Goal: Information Seeking & Learning: Learn about a topic

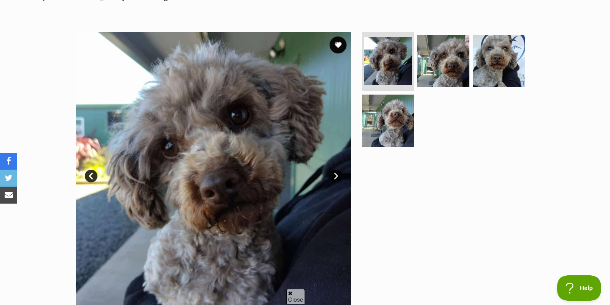
scroll to position [151, 0]
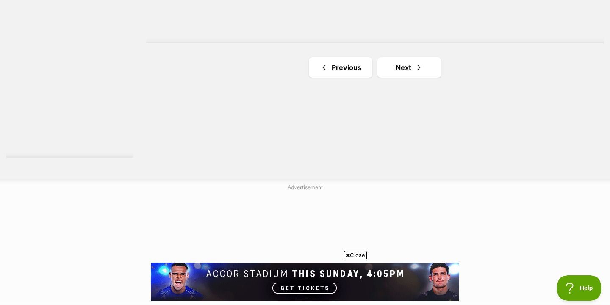
scroll to position [1612, 0]
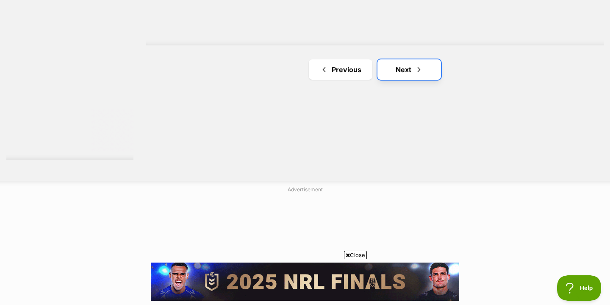
click at [409, 71] on link "Next" at bounding box center [410, 69] width 64 height 20
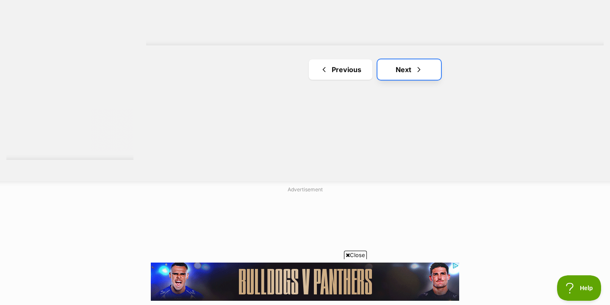
scroll to position [0, 0]
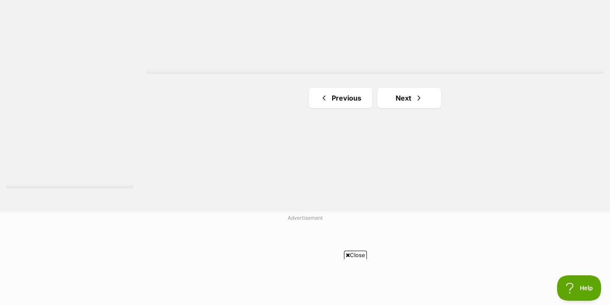
scroll to position [1584, 0]
click at [421, 106] on link "Next" at bounding box center [410, 97] width 64 height 20
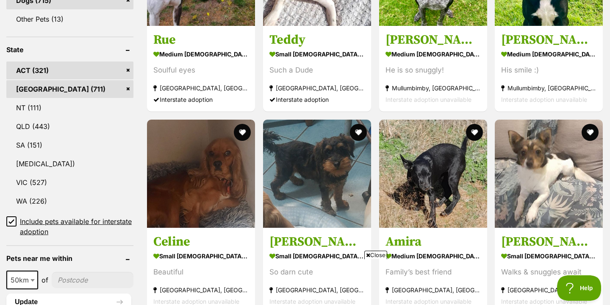
scroll to position [442, 0]
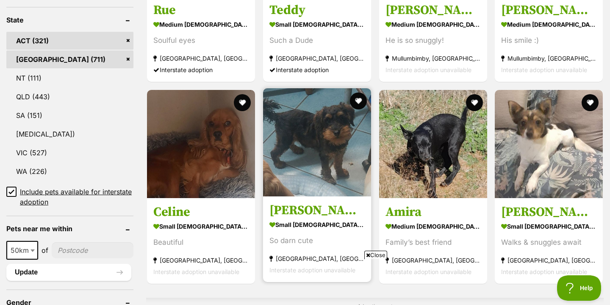
click at [314, 120] on img at bounding box center [317, 142] width 108 height 108
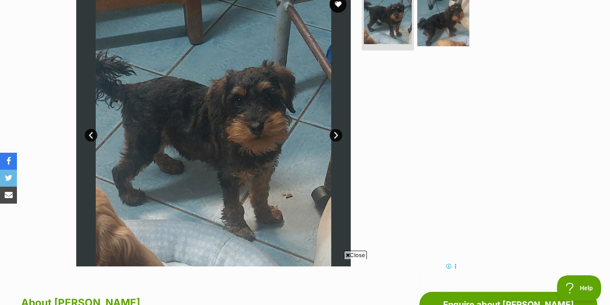
scroll to position [186, 0]
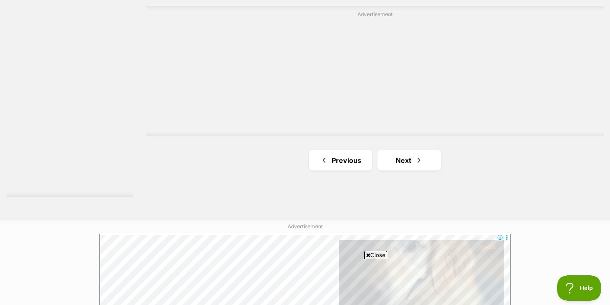
scroll to position [1579, 0]
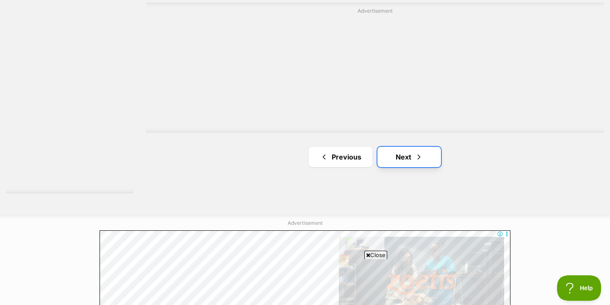
click at [398, 158] on link "Next" at bounding box center [410, 157] width 64 height 20
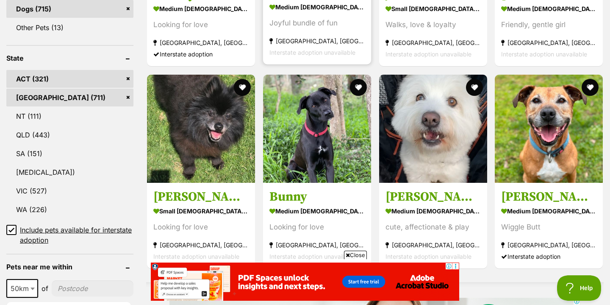
scroll to position [405, 0]
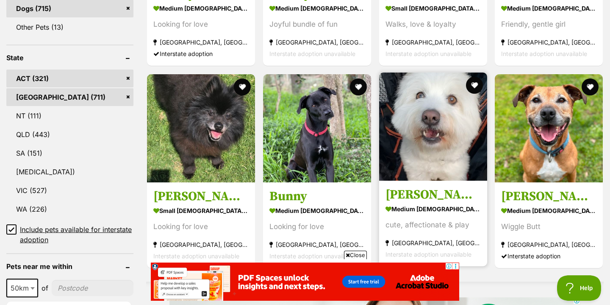
click at [437, 171] on img at bounding box center [433, 126] width 108 height 108
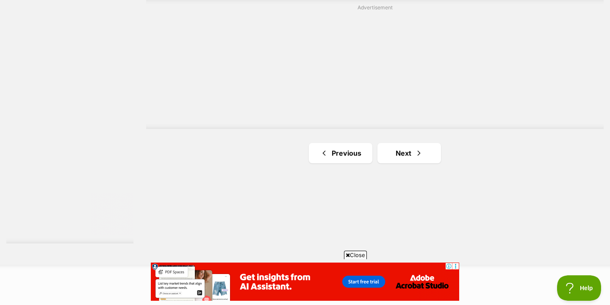
scroll to position [1536, 0]
click at [405, 138] on link "Next" at bounding box center [410, 145] width 64 height 20
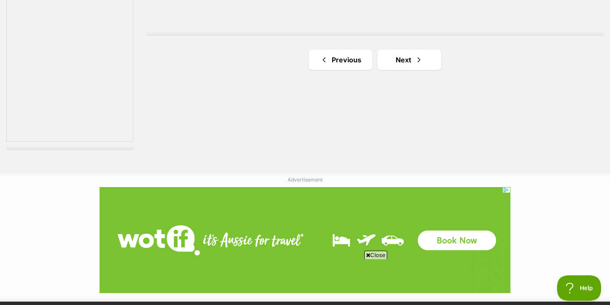
scroll to position [1608, 0]
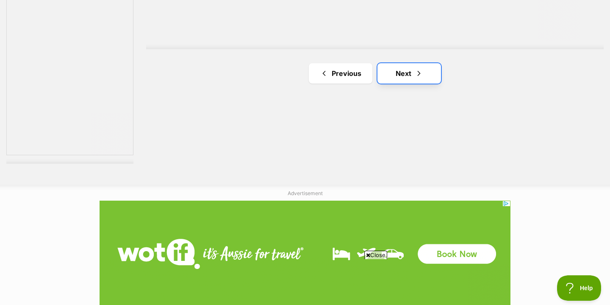
click at [415, 83] on link "Next" at bounding box center [410, 73] width 64 height 20
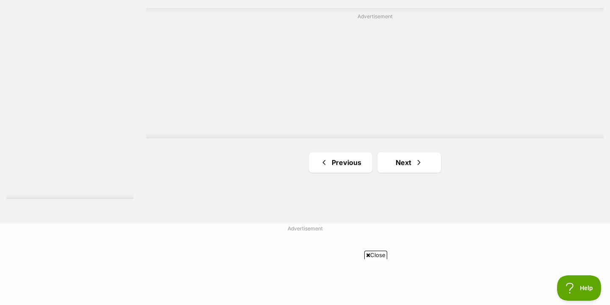
scroll to position [1536, 0]
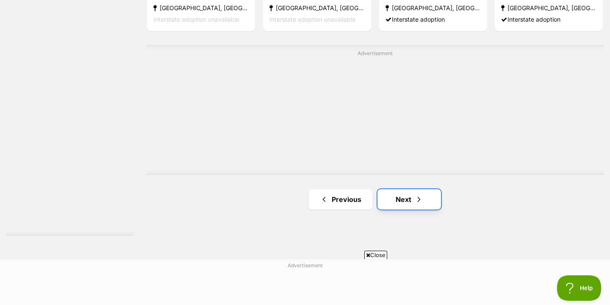
click at [411, 206] on link "Next" at bounding box center [410, 199] width 64 height 20
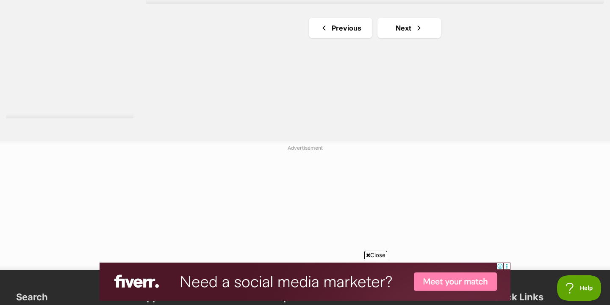
scroll to position [1657, 0]
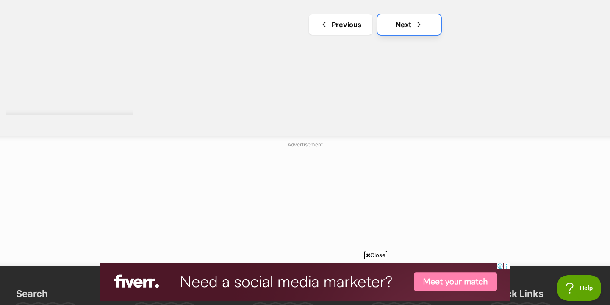
click at [436, 21] on link "Next" at bounding box center [410, 24] width 64 height 20
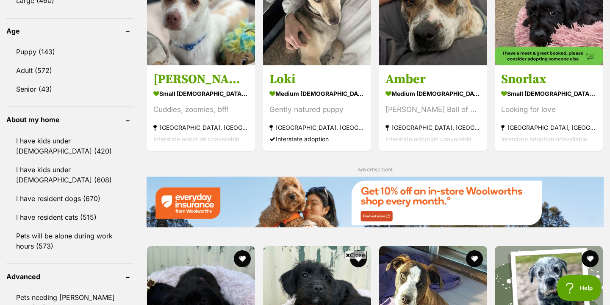
scroll to position [873, 0]
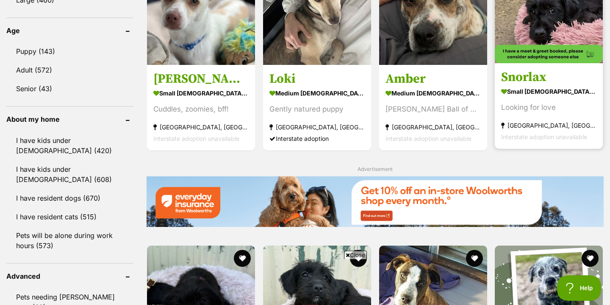
click at [549, 12] on img at bounding box center [549, 9] width 108 height 108
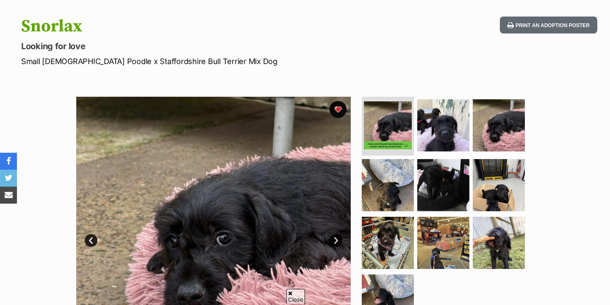
scroll to position [81, 0]
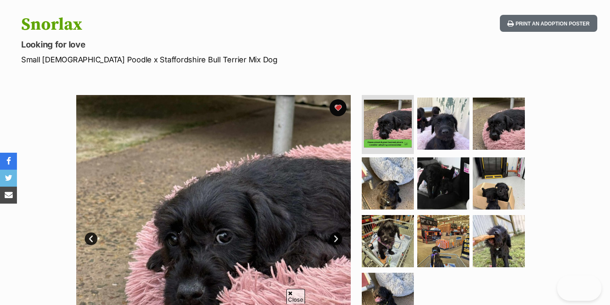
click at [252, 203] on img at bounding box center [213, 232] width 275 height 275
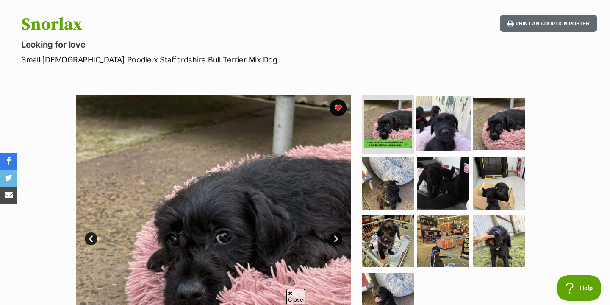
click at [438, 121] on img at bounding box center [443, 123] width 55 height 55
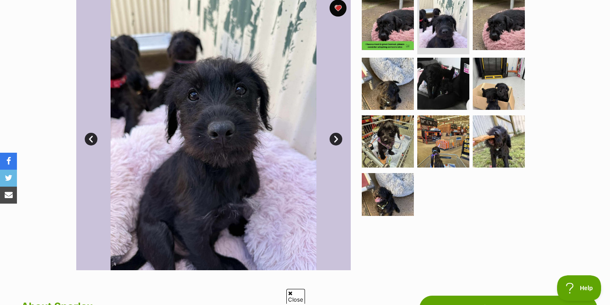
scroll to position [181, 0]
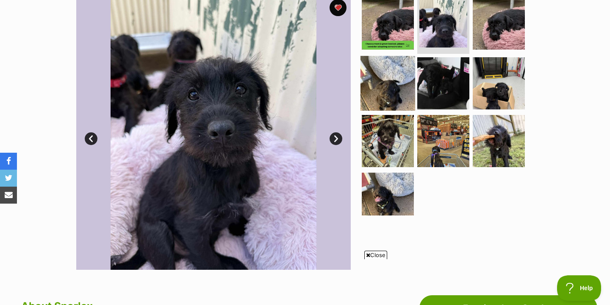
click at [395, 92] on img at bounding box center [388, 83] width 55 height 55
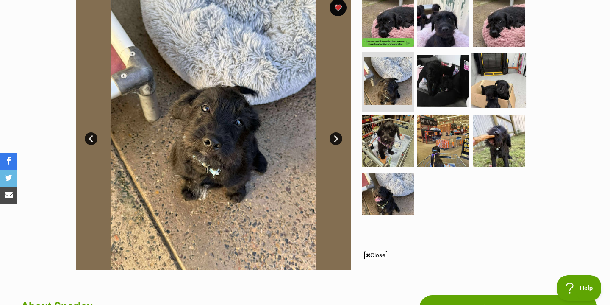
click at [486, 88] on img at bounding box center [499, 80] width 55 height 55
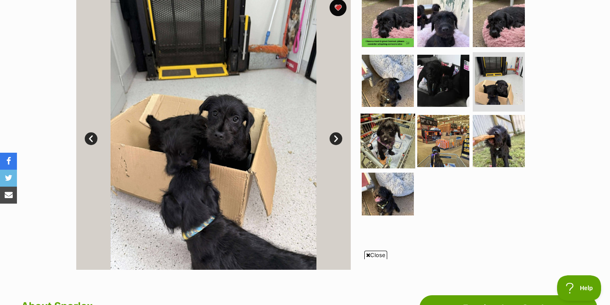
click at [381, 149] on img at bounding box center [388, 141] width 55 height 55
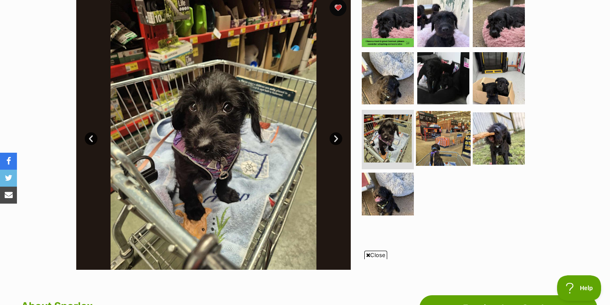
click at [444, 147] on img at bounding box center [443, 138] width 55 height 55
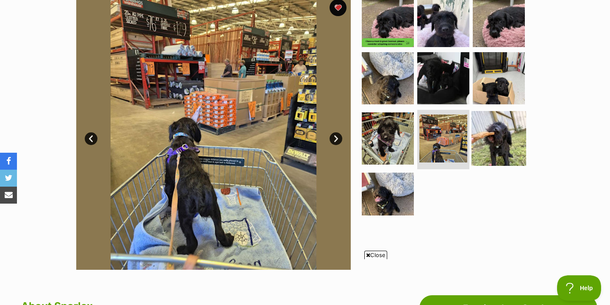
click at [487, 151] on img at bounding box center [499, 138] width 55 height 55
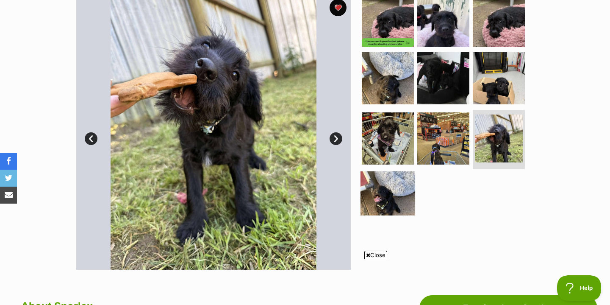
click at [384, 187] on img at bounding box center [388, 198] width 55 height 55
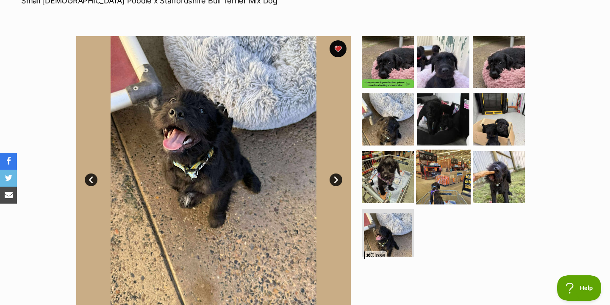
scroll to position [127, 0]
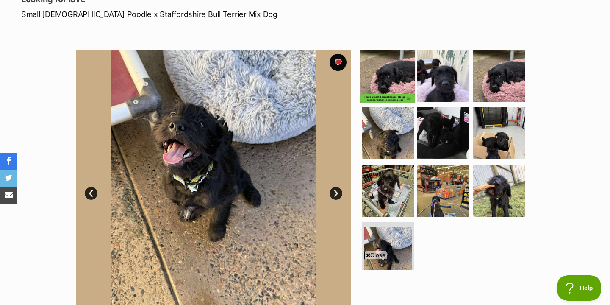
click at [389, 76] on img at bounding box center [388, 75] width 55 height 55
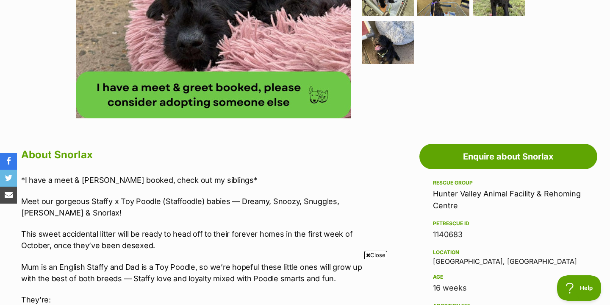
scroll to position [402, 0]
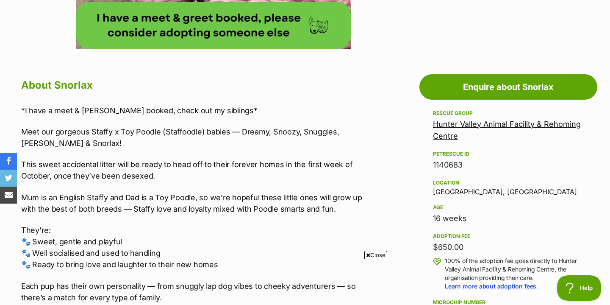
click at [467, 127] on link "Hunter Valley Animal Facility & Rehoming Centre" at bounding box center [507, 130] width 148 height 21
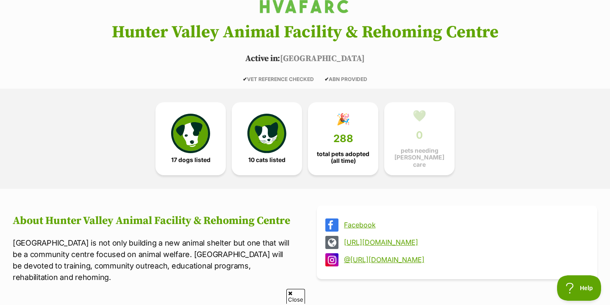
scroll to position [190, 0]
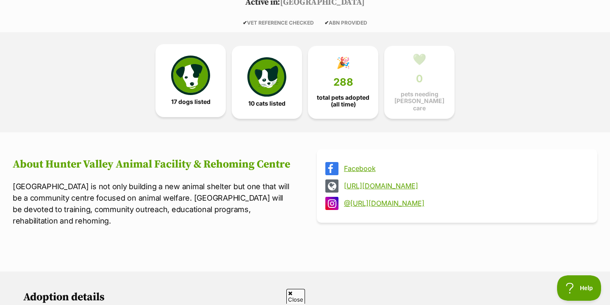
click at [197, 75] on img at bounding box center [190, 75] width 39 height 39
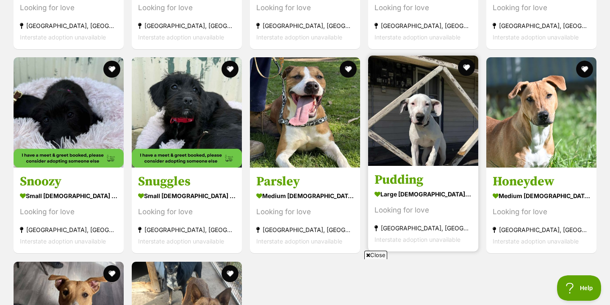
scroll to position [1116, 0]
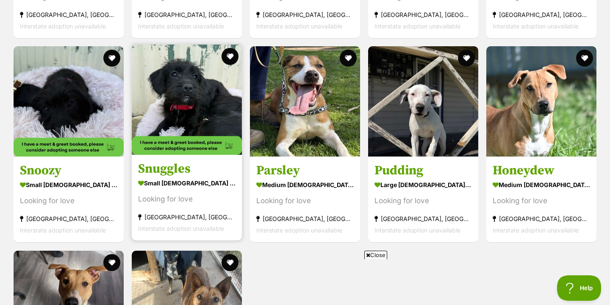
click at [238, 125] on img at bounding box center [187, 99] width 110 height 110
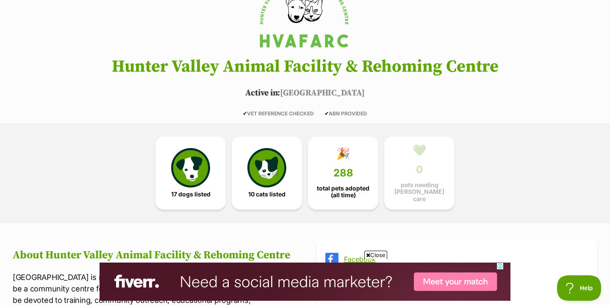
scroll to position [0, 0]
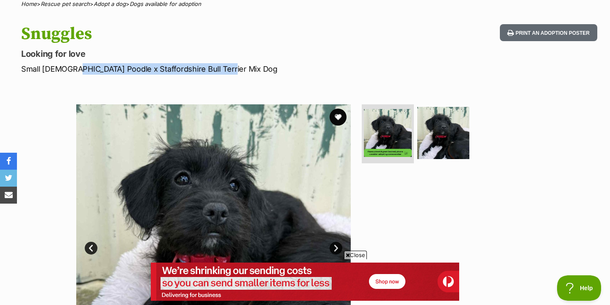
drag, startPoint x: 223, startPoint y: 71, endPoint x: 69, endPoint y: 73, distance: 153.9
click at [69, 73] on p "Small [DEMOGRAPHIC_DATA] Poodle x Staffordshire Bull Terrier Mix Dog" at bounding box center [196, 68] width 351 height 11
copy p "Poodle x Staffordshire Bull Terrier Mix Dog"
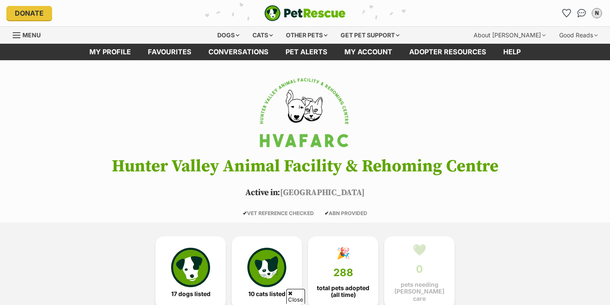
scroll to position [190, 0]
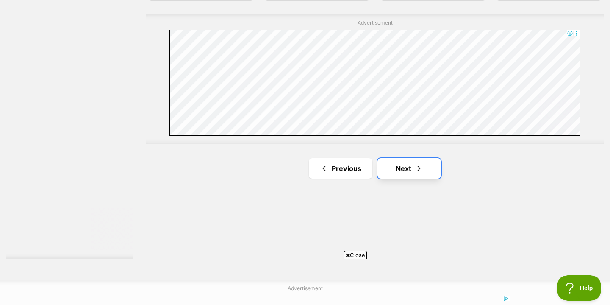
click at [396, 170] on link "Next" at bounding box center [410, 168] width 64 height 20
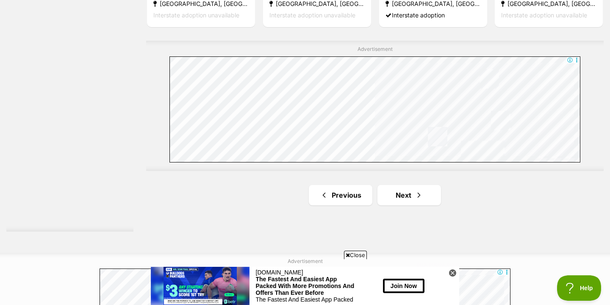
scroll to position [1644, 0]
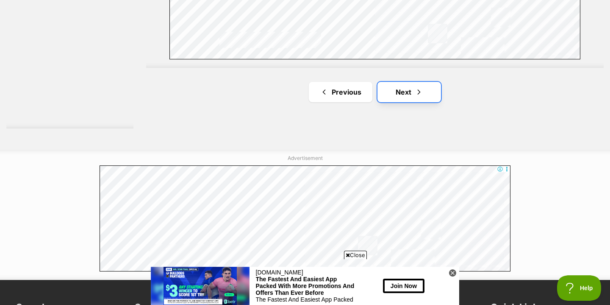
click at [415, 98] on link "Next" at bounding box center [410, 92] width 64 height 20
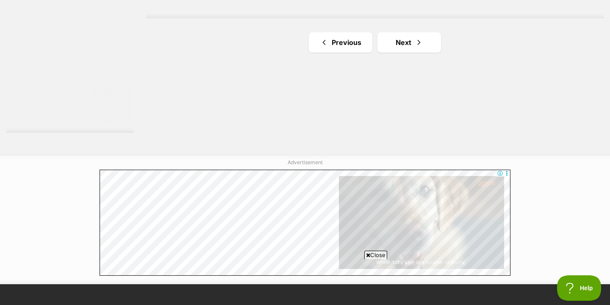
scroll to position [1654, 0]
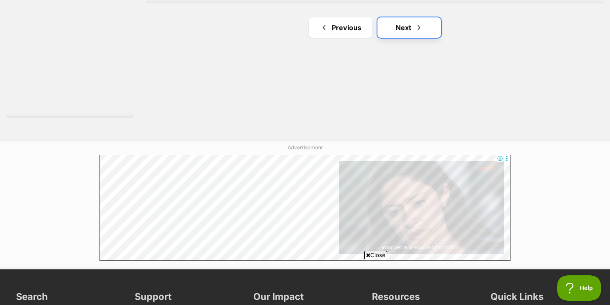
click at [396, 30] on link "Next" at bounding box center [410, 27] width 64 height 20
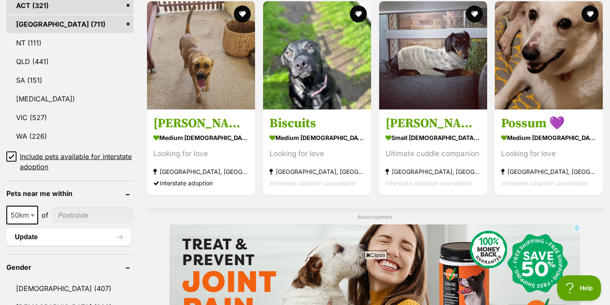
scroll to position [472, 0]
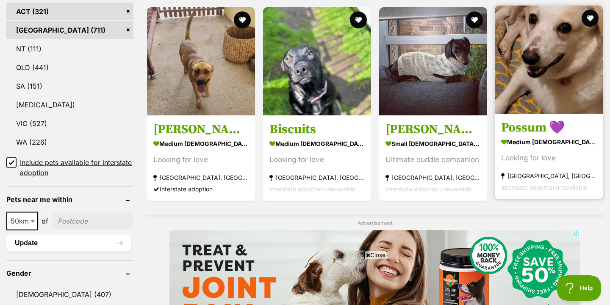
click at [528, 103] on img at bounding box center [549, 60] width 108 height 108
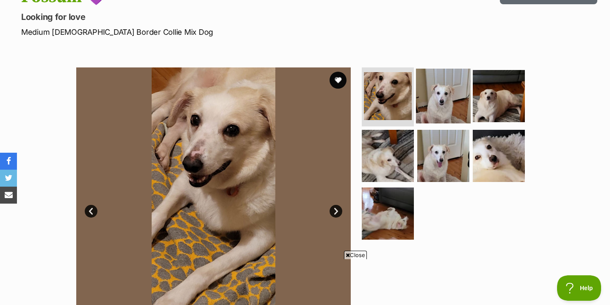
click at [442, 94] on img at bounding box center [443, 95] width 55 height 55
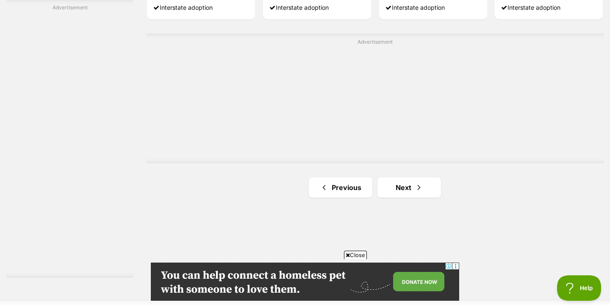
scroll to position [1495, 0]
click at [388, 192] on link "Next" at bounding box center [410, 187] width 64 height 20
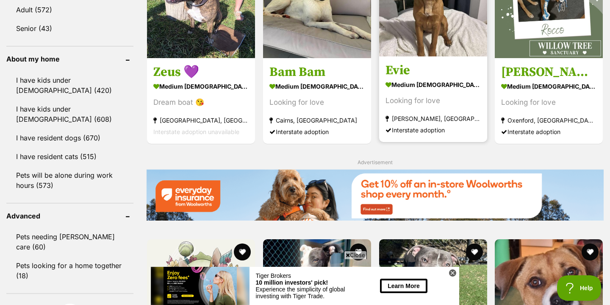
scroll to position [857, 0]
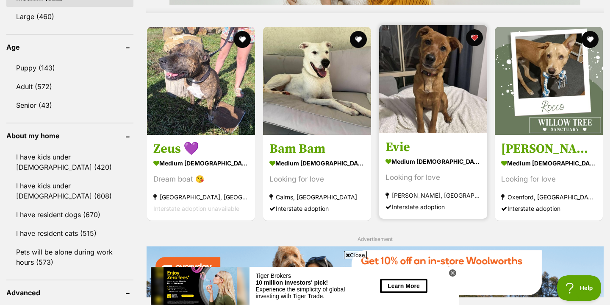
click at [443, 125] on img at bounding box center [433, 79] width 108 height 108
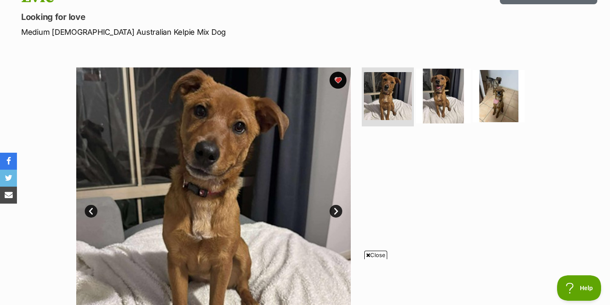
click at [427, 102] on img at bounding box center [443, 95] width 55 height 55
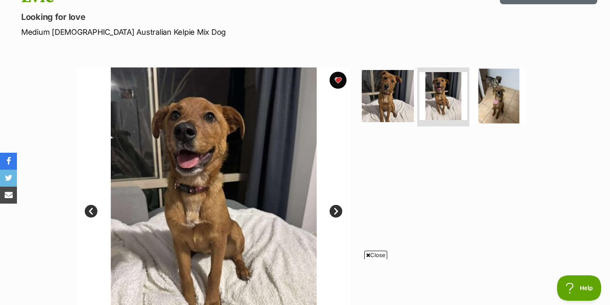
click at [495, 100] on img at bounding box center [499, 95] width 55 height 55
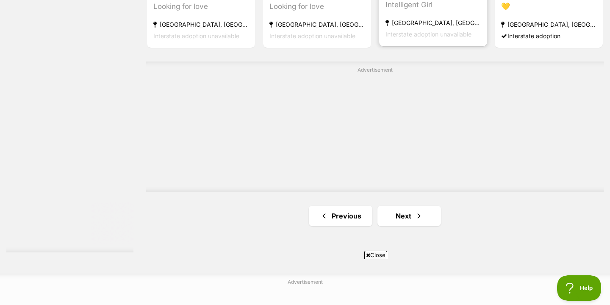
scroll to position [1541, 0]
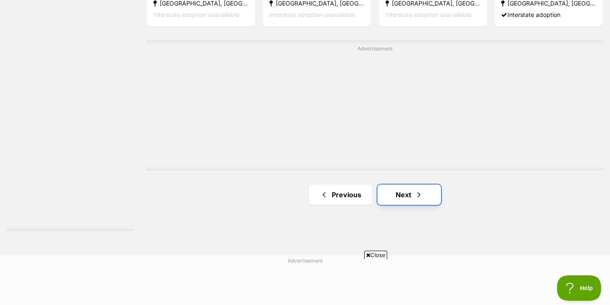
click at [431, 203] on link "Next" at bounding box center [410, 194] width 64 height 20
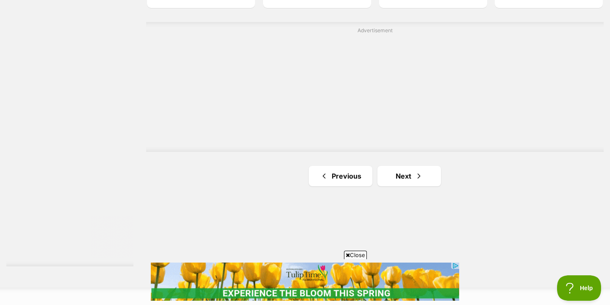
scroll to position [1507, 0]
click at [403, 171] on link "Next" at bounding box center [410, 175] width 64 height 20
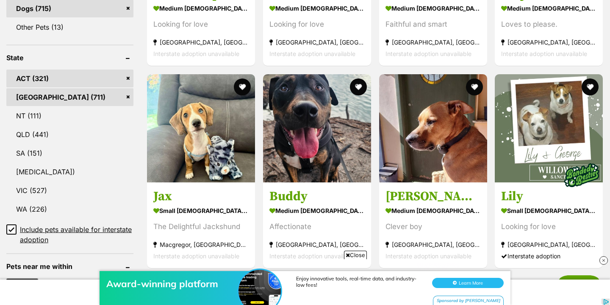
scroll to position [412, 0]
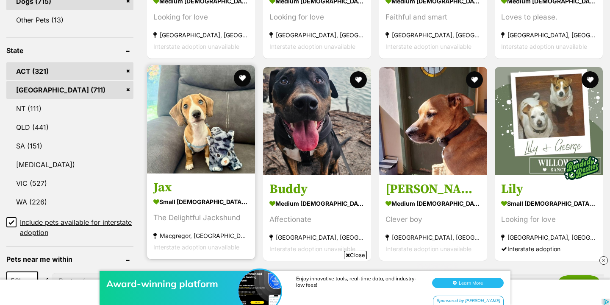
click at [209, 144] on img at bounding box center [201, 119] width 108 height 108
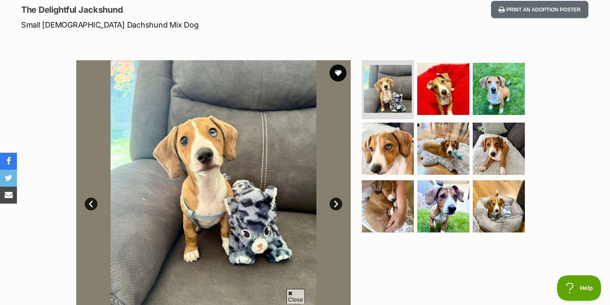
click at [328, 209] on img at bounding box center [213, 197] width 275 height 275
click at [334, 203] on link "Next" at bounding box center [336, 203] width 13 height 13
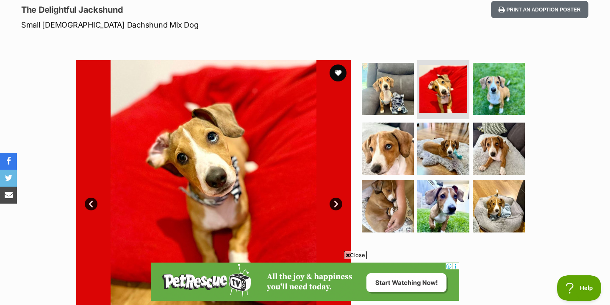
click at [334, 203] on link "Next" at bounding box center [336, 203] width 13 height 13
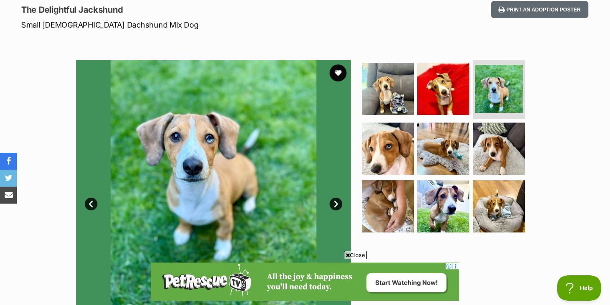
click at [334, 203] on link "Next" at bounding box center [336, 203] width 13 height 13
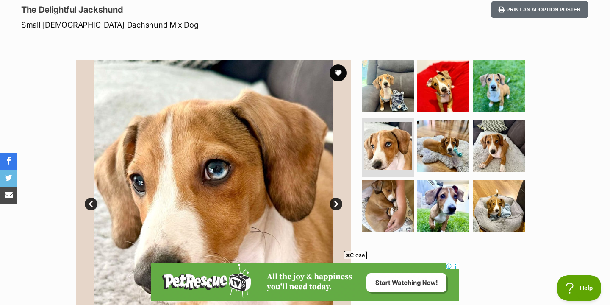
click at [334, 203] on link "Next" at bounding box center [336, 203] width 13 height 13
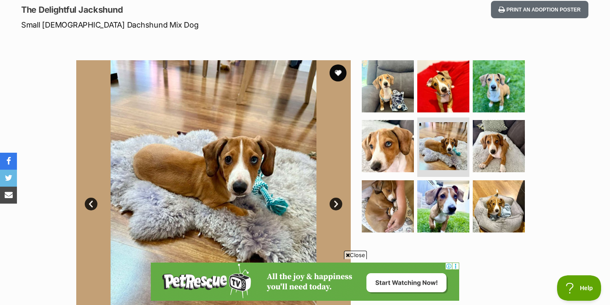
click at [334, 203] on link "Next" at bounding box center [336, 203] width 13 height 13
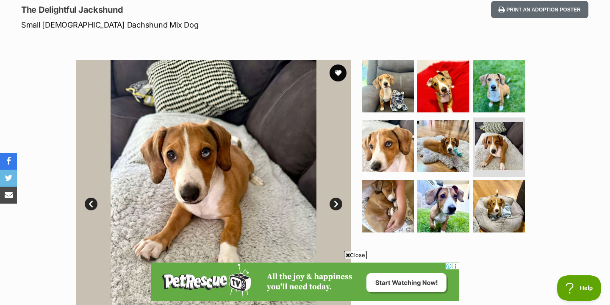
click at [334, 203] on link "Next" at bounding box center [336, 203] width 13 height 13
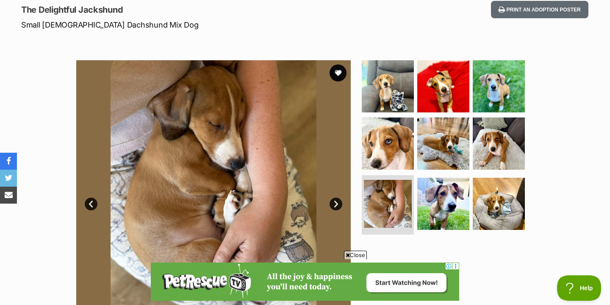
click at [334, 203] on link "Next" at bounding box center [336, 203] width 13 height 13
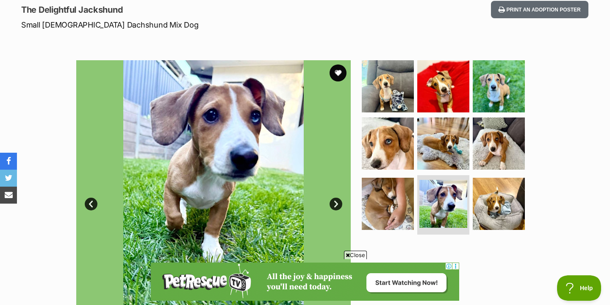
click at [334, 203] on link "Next" at bounding box center [336, 203] width 13 height 13
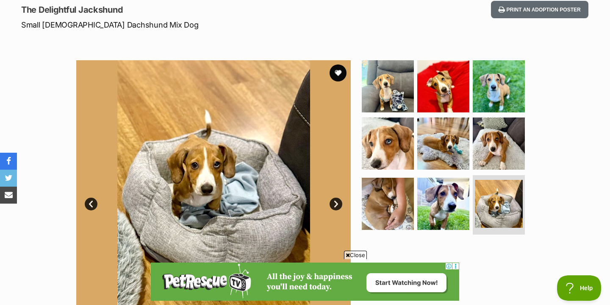
click at [334, 203] on link "Next" at bounding box center [336, 203] width 13 height 13
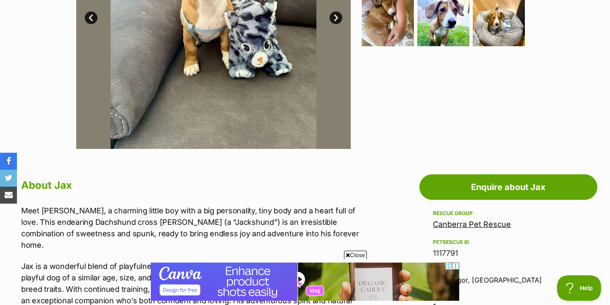
scroll to position [53, 0]
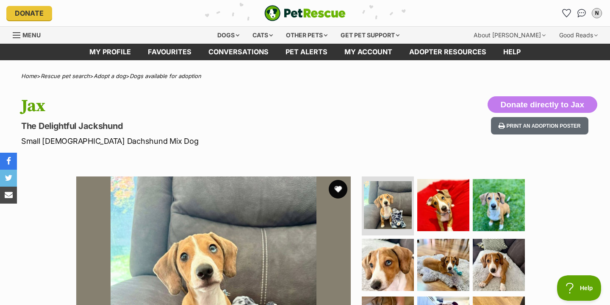
click at [342, 184] on button "favourite" at bounding box center [338, 189] width 19 height 19
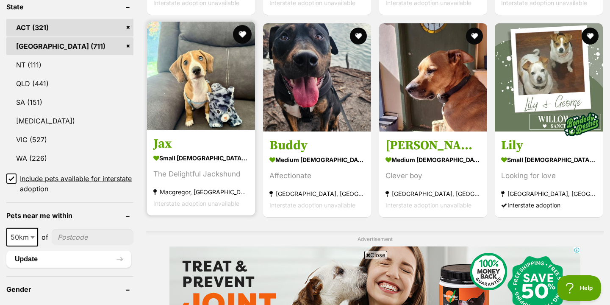
click at [243, 29] on button "favourite" at bounding box center [242, 34] width 19 height 19
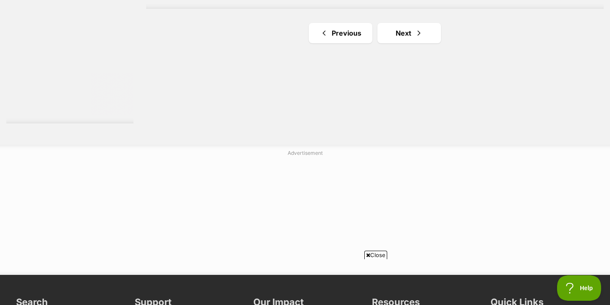
scroll to position [1632, 0]
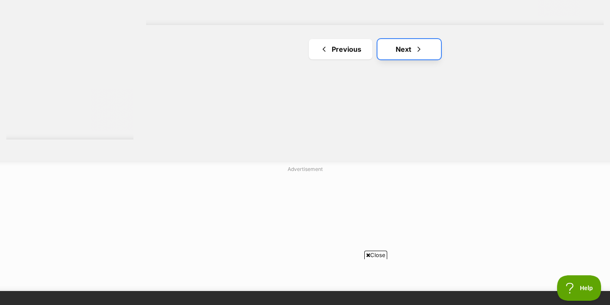
click at [413, 49] on link "Next" at bounding box center [410, 49] width 64 height 20
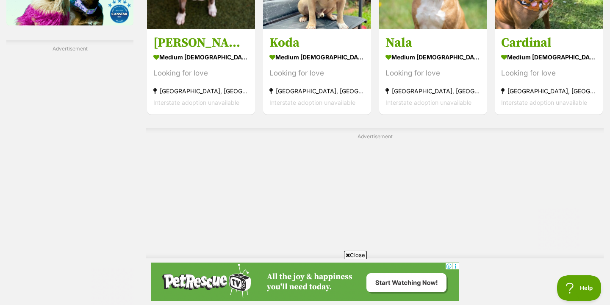
scroll to position [1635, 0]
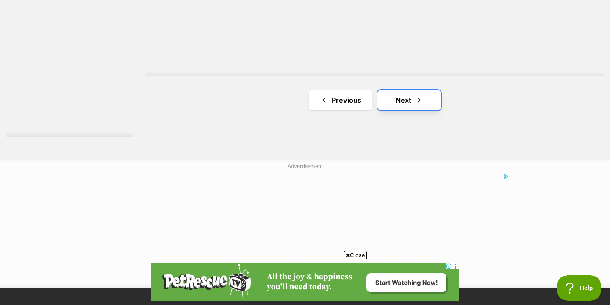
click at [409, 101] on link "Next" at bounding box center [410, 100] width 64 height 20
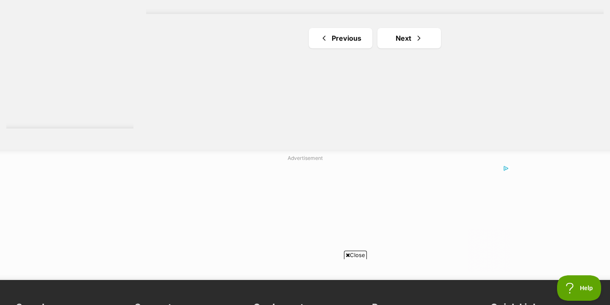
scroll to position [1664, 0]
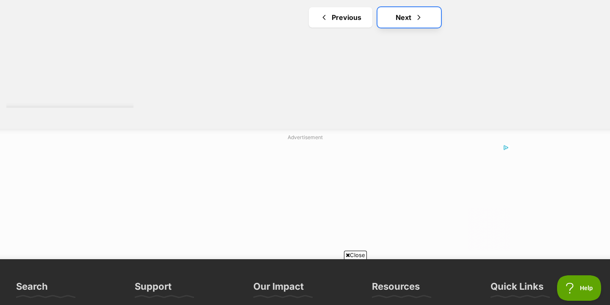
click at [415, 20] on span "Next page" at bounding box center [419, 17] width 8 height 10
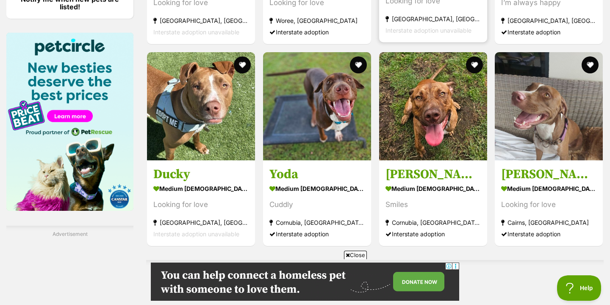
scroll to position [1530, 0]
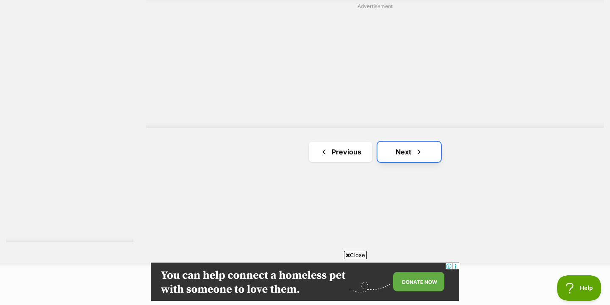
click at [417, 151] on span "Next page" at bounding box center [419, 152] width 8 height 10
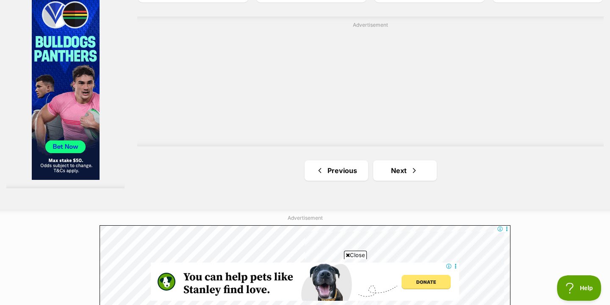
scroll to position [1591, 0]
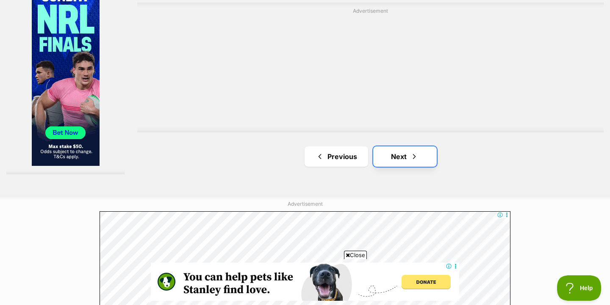
click at [419, 162] on link "Next" at bounding box center [405, 156] width 64 height 20
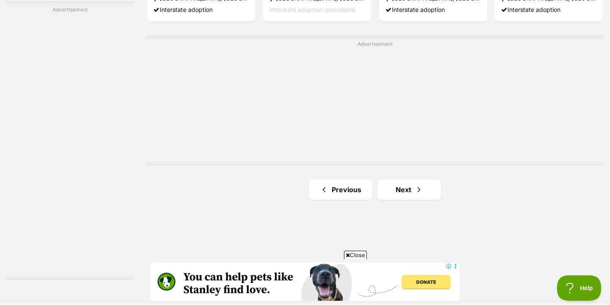
scroll to position [1538, 0]
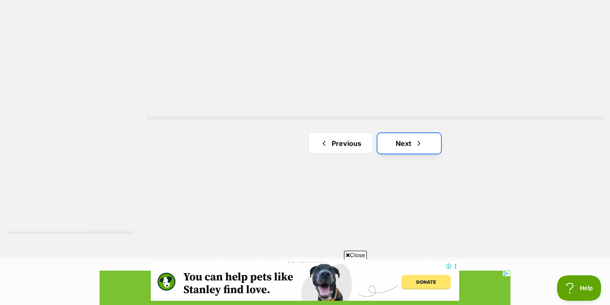
click at [411, 145] on link "Next" at bounding box center [410, 143] width 64 height 20
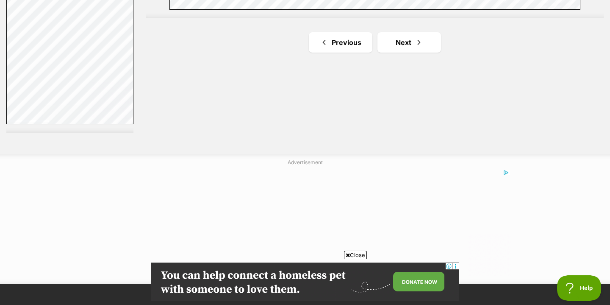
scroll to position [1633, 0]
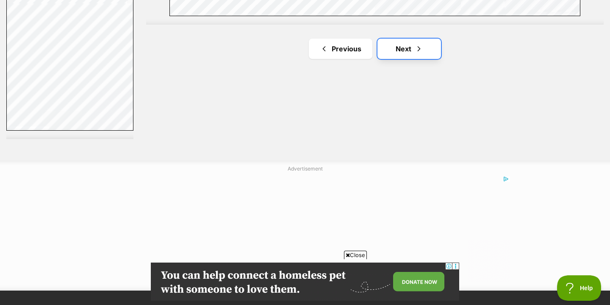
click at [423, 48] on span "Next page" at bounding box center [419, 49] width 8 height 10
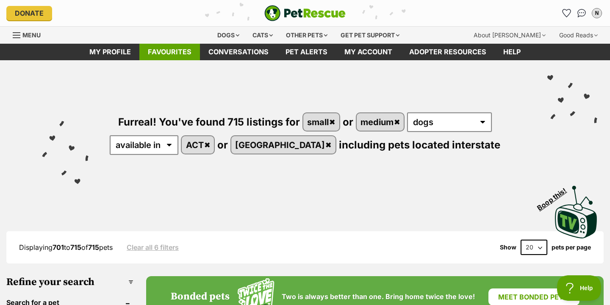
click at [187, 47] on link "Favourites" at bounding box center [169, 52] width 61 height 17
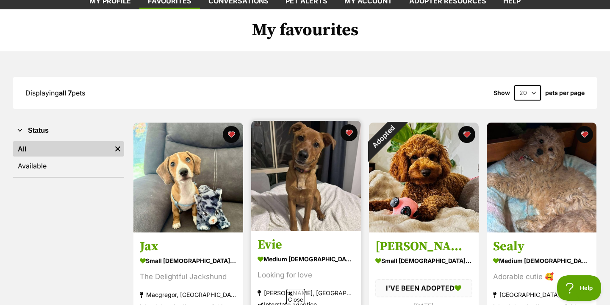
scroll to position [67, 0]
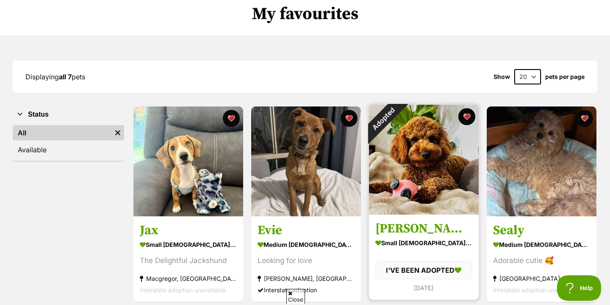
click at [437, 181] on img at bounding box center [424, 160] width 110 height 110
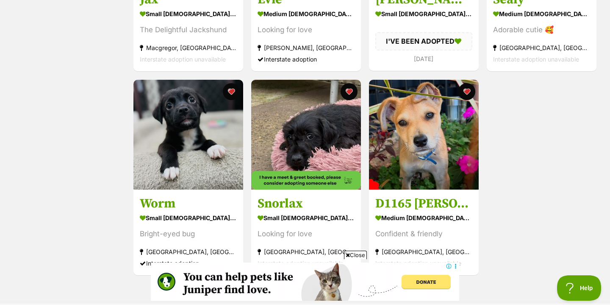
scroll to position [303, 0]
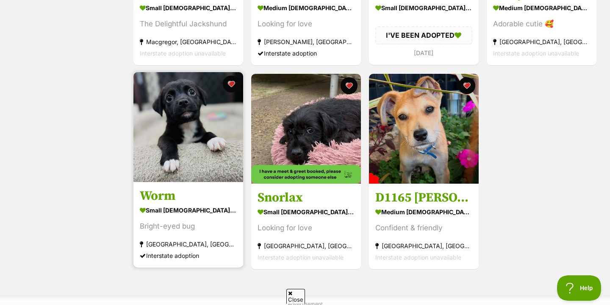
click at [212, 154] on img at bounding box center [188, 127] width 110 height 110
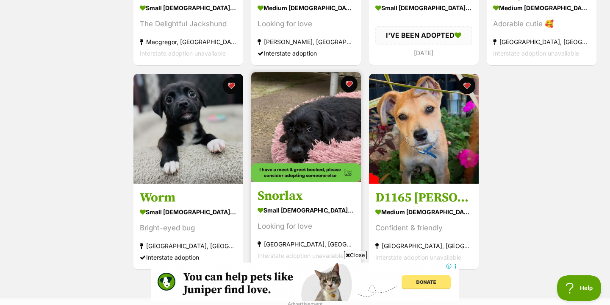
scroll to position [0, 0]
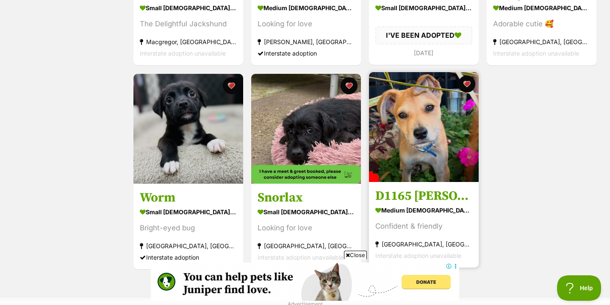
click at [420, 135] on img at bounding box center [424, 127] width 110 height 110
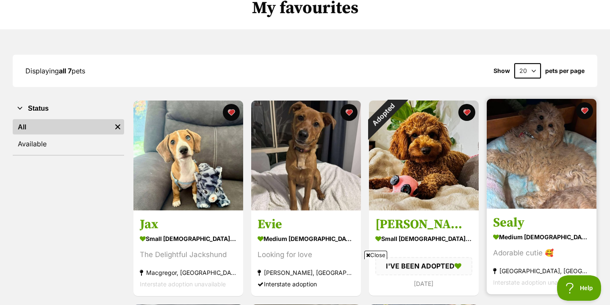
click at [580, 141] on img at bounding box center [542, 154] width 110 height 110
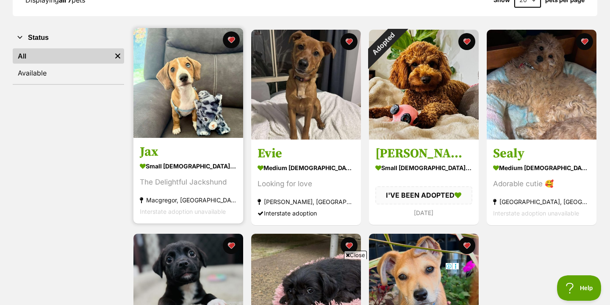
click at [201, 68] on img at bounding box center [188, 83] width 110 height 110
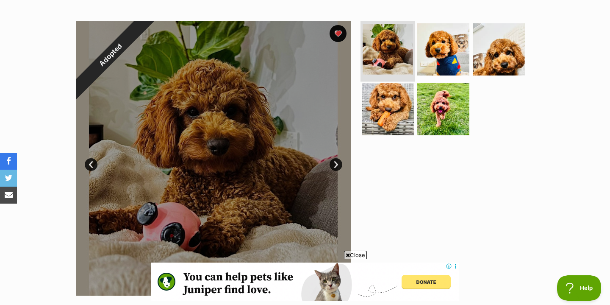
click at [399, 47] on img at bounding box center [388, 49] width 50 height 50
click at [337, 163] on link "Next" at bounding box center [336, 164] width 13 height 13
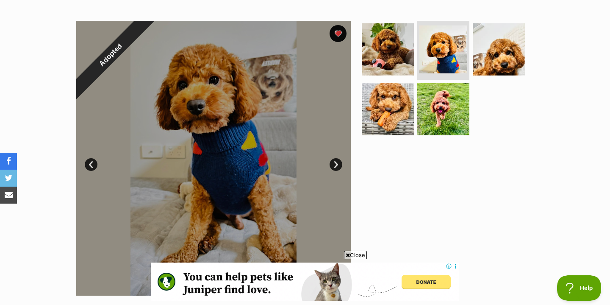
click at [337, 163] on link "Next" at bounding box center [336, 164] width 13 height 13
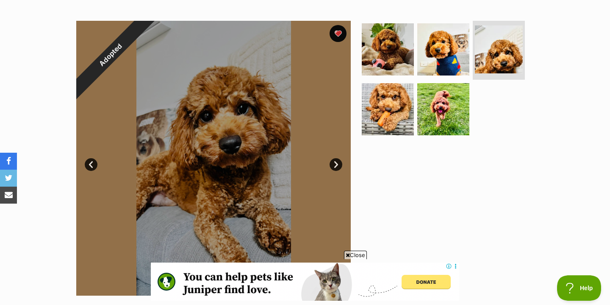
click at [337, 163] on link "Next" at bounding box center [336, 164] width 13 height 13
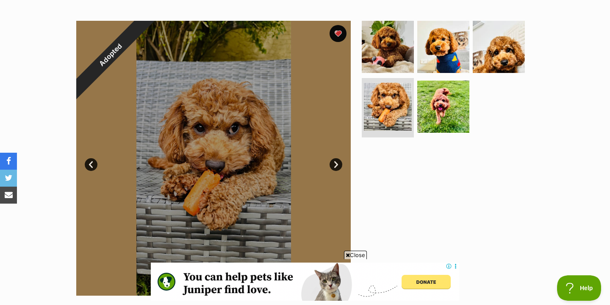
click at [337, 163] on link "Next" at bounding box center [336, 164] width 13 height 13
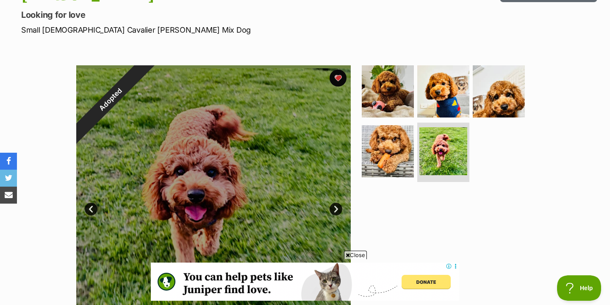
scroll to position [113, 0]
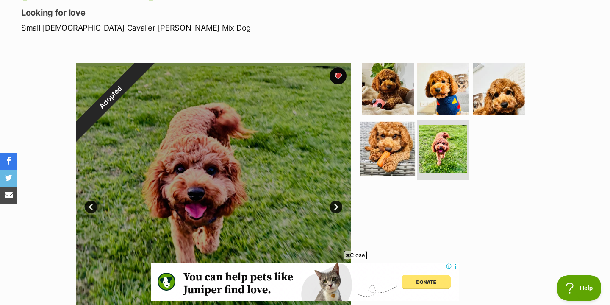
click at [377, 148] on img at bounding box center [388, 149] width 55 height 55
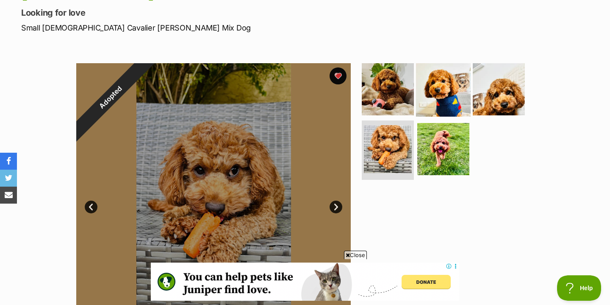
click at [442, 84] on img at bounding box center [443, 88] width 55 height 55
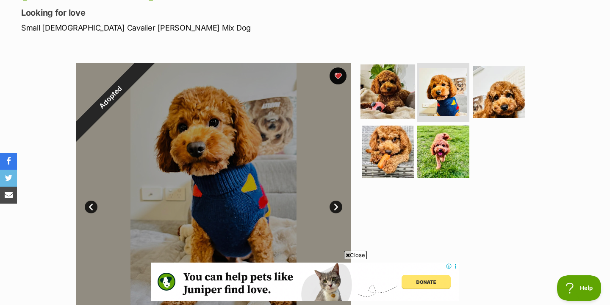
click at [403, 85] on img at bounding box center [388, 91] width 55 height 55
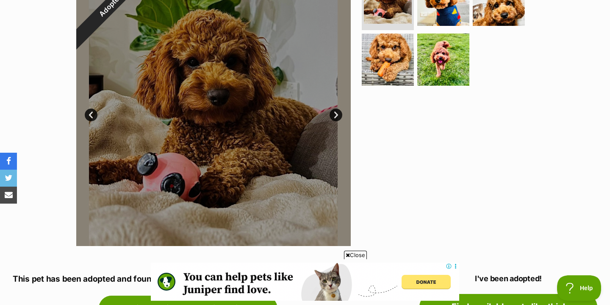
scroll to position [132, 0]
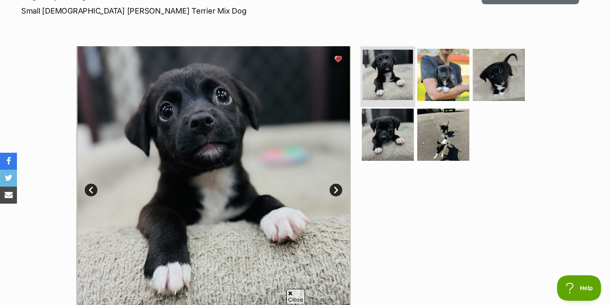
click at [376, 75] on img at bounding box center [388, 75] width 50 height 50
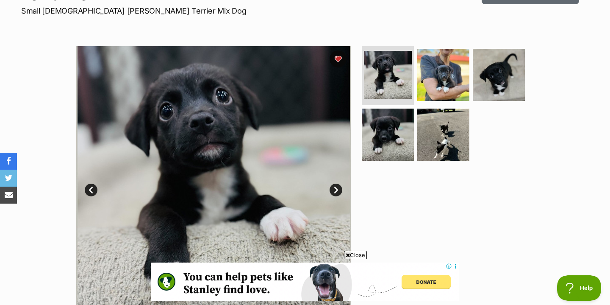
click at [336, 188] on link "Next" at bounding box center [336, 190] width 13 height 13
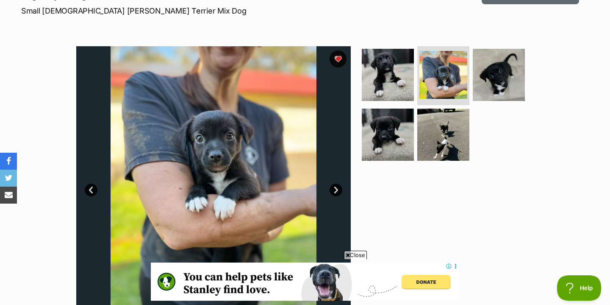
click at [336, 188] on link "Next" at bounding box center [336, 190] width 13 height 13
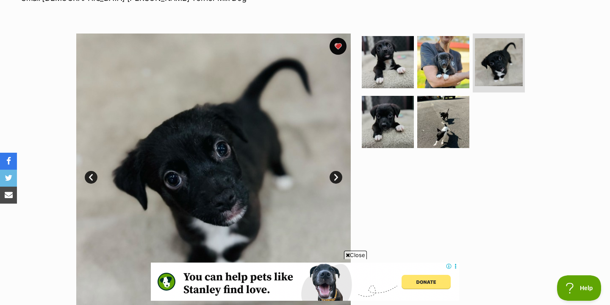
scroll to position [152, 0]
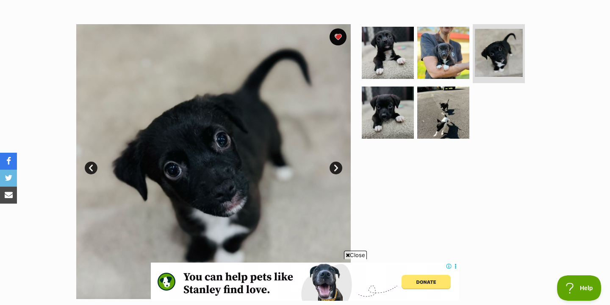
click at [333, 172] on link "Next" at bounding box center [336, 167] width 13 height 13
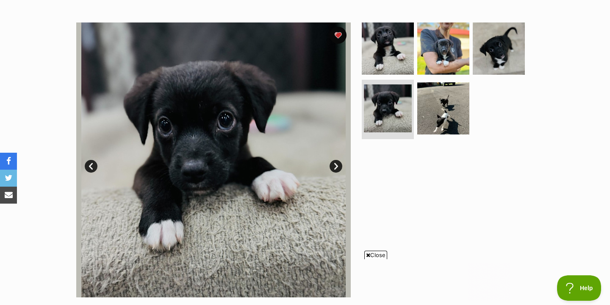
scroll to position [0, 0]
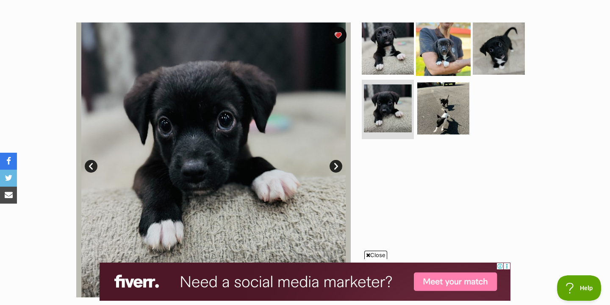
click at [441, 50] on img at bounding box center [443, 48] width 55 height 55
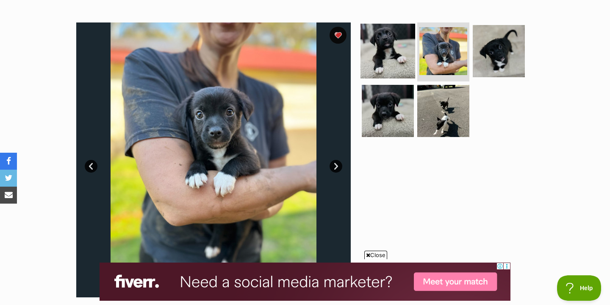
click at [389, 36] on img at bounding box center [388, 50] width 55 height 55
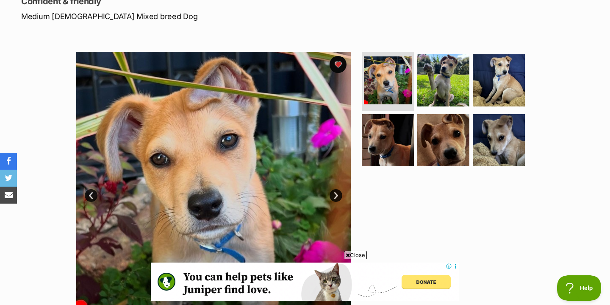
click at [334, 195] on link "Next" at bounding box center [336, 195] width 13 height 13
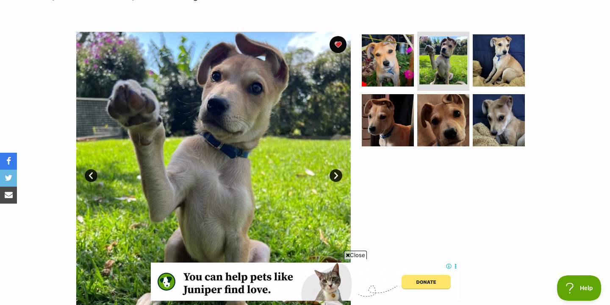
scroll to position [153, 0]
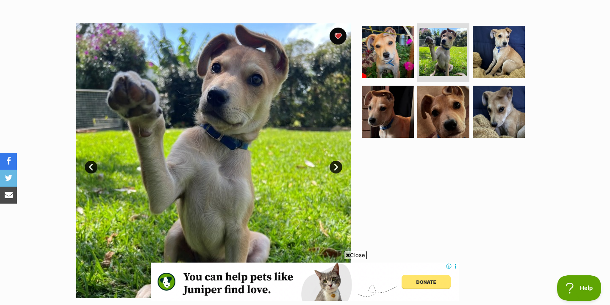
click at [338, 167] on link "Next" at bounding box center [336, 167] width 13 height 13
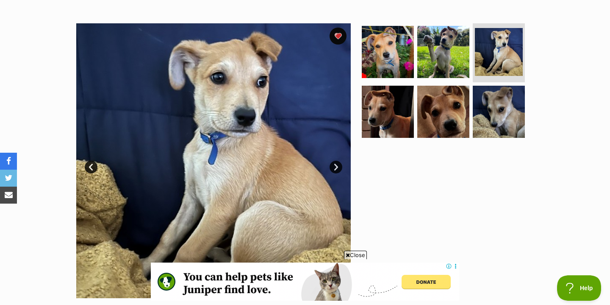
click at [338, 167] on link "Next" at bounding box center [336, 167] width 13 height 13
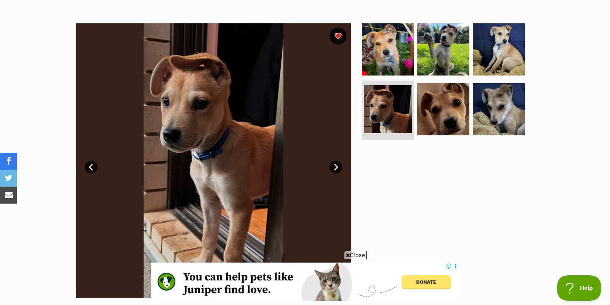
click at [338, 167] on link "Next" at bounding box center [336, 167] width 13 height 13
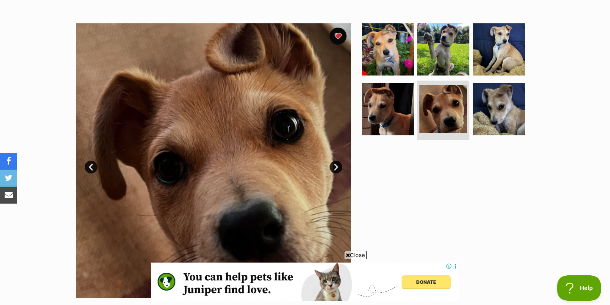
click at [338, 167] on link "Next" at bounding box center [336, 167] width 13 height 13
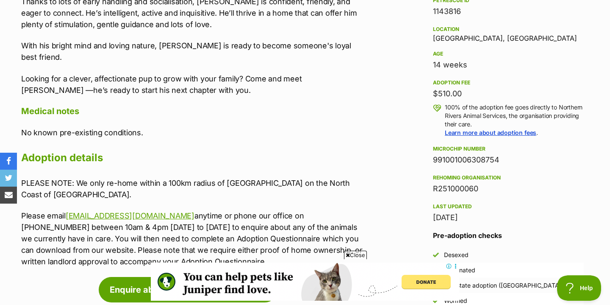
scroll to position [545, 0]
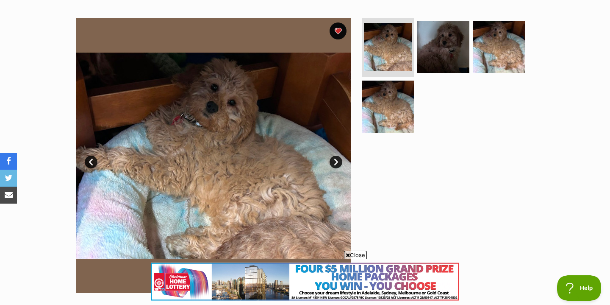
click at [339, 159] on link "Next" at bounding box center [336, 162] width 13 height 13
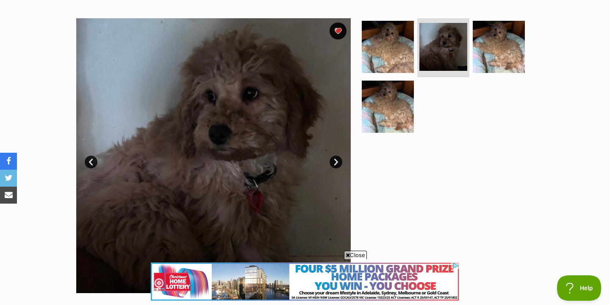
click at [339, 159] on link "Next" at bounding box center [336, 162] width 13 height 13
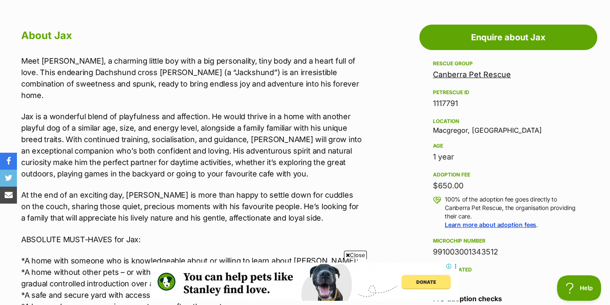
click at [447, 75] on link "Canberra Pet Rescue" at bounding box center [472, 74] width 78 height 9
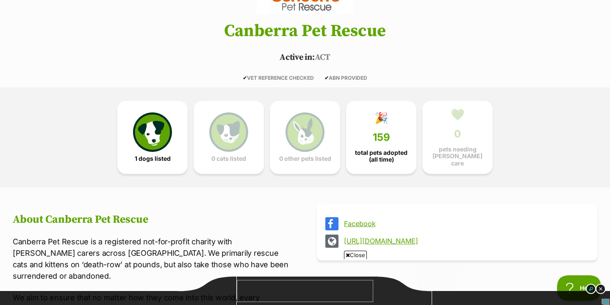
click at [404, 237] on link "[URL][DOMAIN_NAME]" at bounding box center [465, 241] width 242 height 8
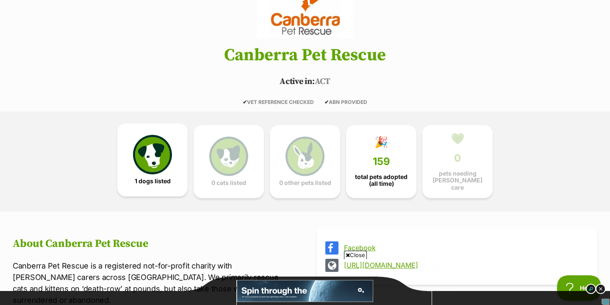
scroll to position [110, 0]
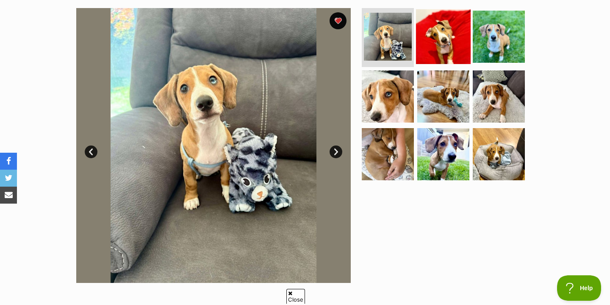
click at [431, 27] on img at bounding box center [443, 36] width 55 height 55
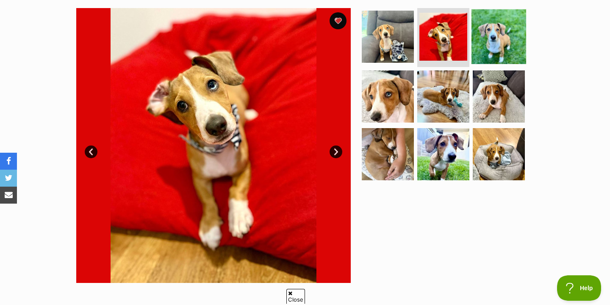
click at [491, 31] on img at bounding box center [499, 36] width 55 height 55
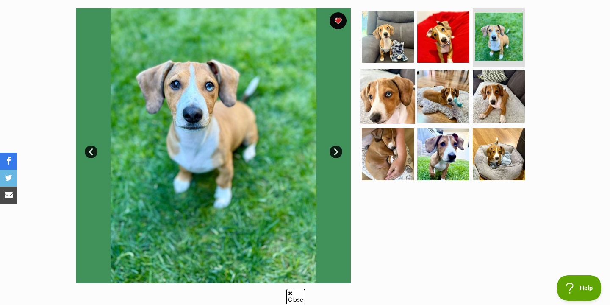
click at [375, 97] on img at bounding box center [388, 96] width 55 height 55
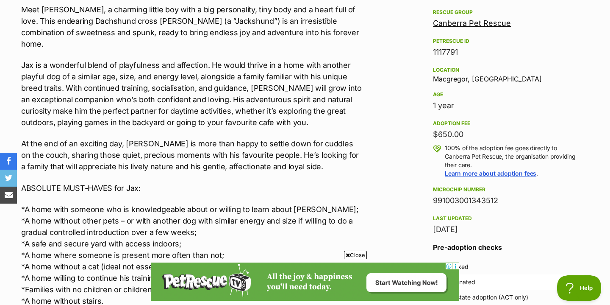
scroll to position [501, 0]
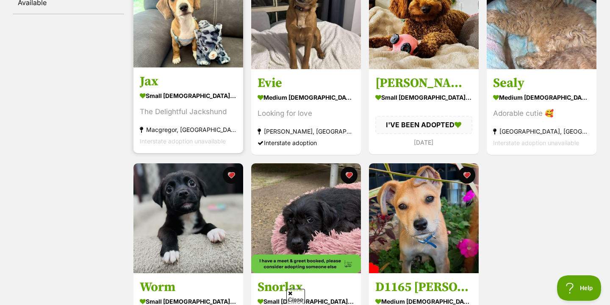
scroll to position [162, 0]
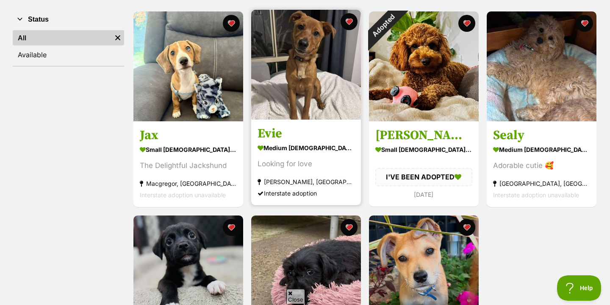
click at [323, 41] on img at bounding box center [306, 65] width 110 height 110
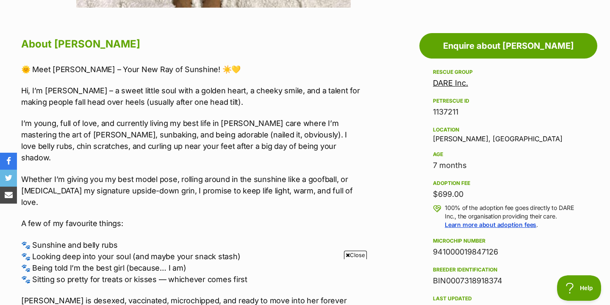
scroll to position [454, 0]
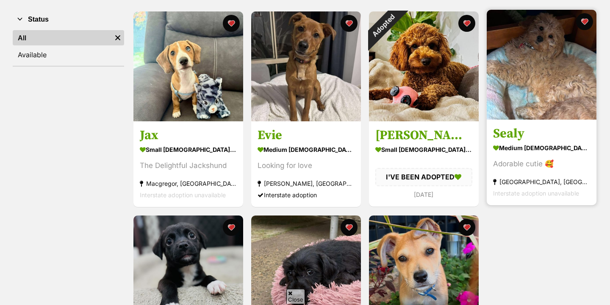
click at [531, 77] on img at bounding box center [542, 65] width 110 height 110
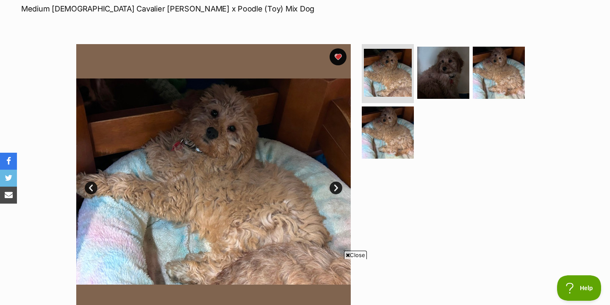
click at [331, 192] on link "Next" at bounding box center [336, 187] width 13 height 13
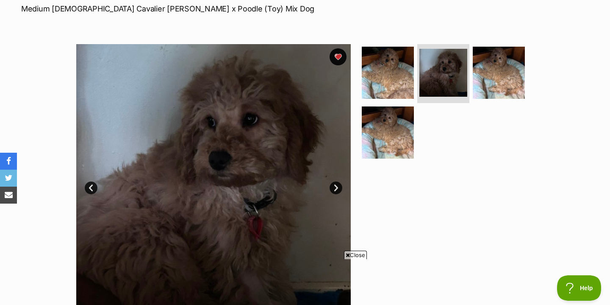
click at [331, 192] on link "Next" at bounding box center [336, 187] width 13 height 13
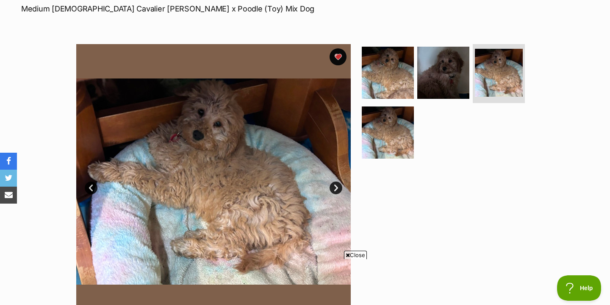
click at [331, 192] on link "Next" at bounding box center [336, 187] width 13 height 13
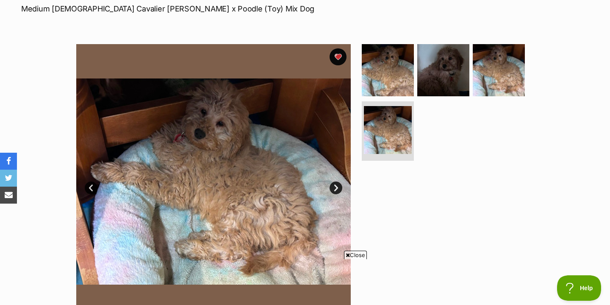
click at [331, 192] on link "Next" at bounding box center [336, 187] width 13 height 13
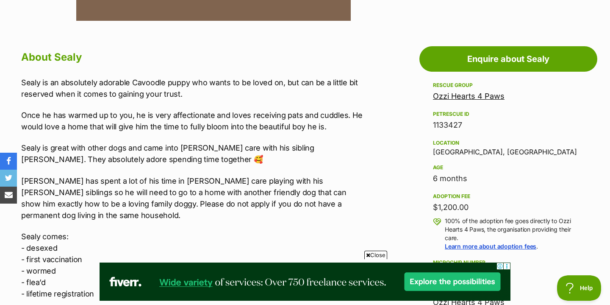
scroll to position [431, 0]
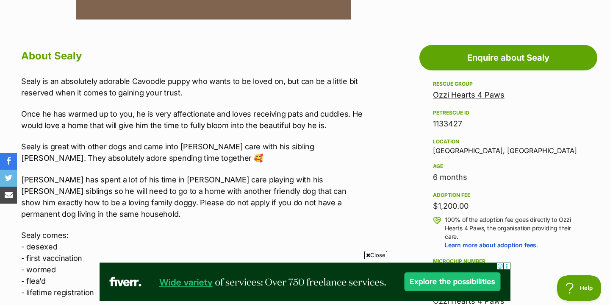
click at [461, 98] on link "Ozzi Hearts 4 Paws" at bounding box center [469, 94] width 72 height 9
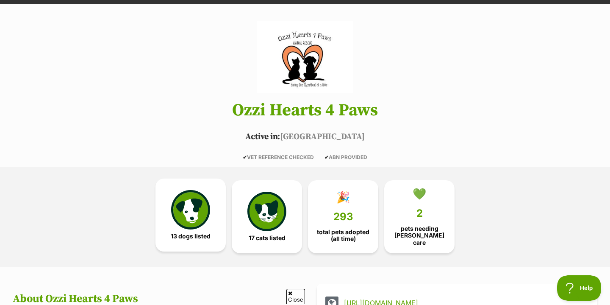
click at [200, 225] on img at bounding box center [190, 209] width 39 height 39
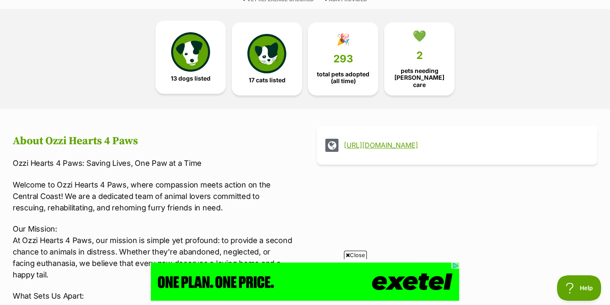
click at [185, 67] on img at bounding box center [190, 51] width 39 height 39
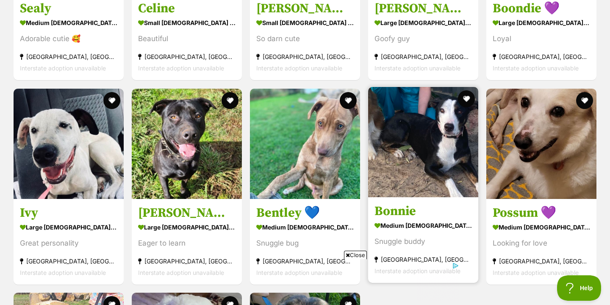
scroll to position [1146, 0]
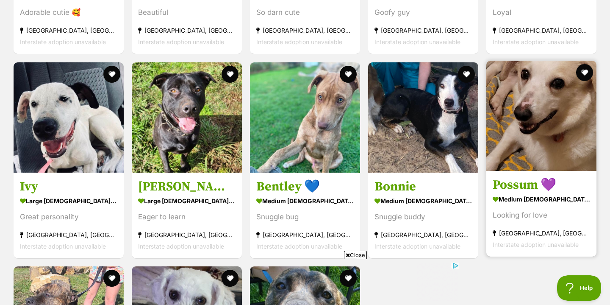
click at [506, 170] on link "Possum 💜 medium [DEMOGRAPHIC_DATA] Dog Looking for love [GEOGRAPHIC_DATA], [GEO…" at bounding box center [542, 213] width 110 height 86
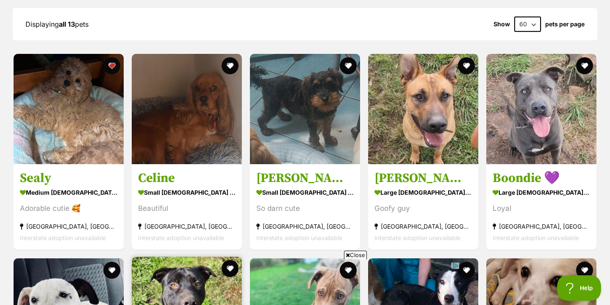
scroll to position [952, 0]
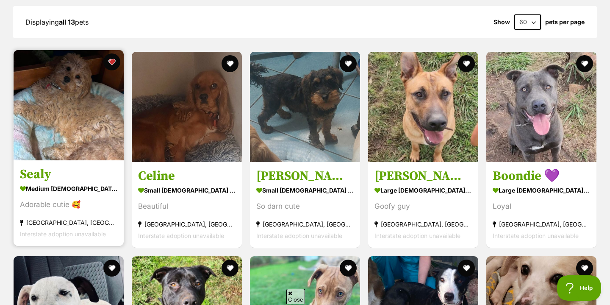
click at [72, 139] on img at bounding box center [69, 105] width 110 height 110
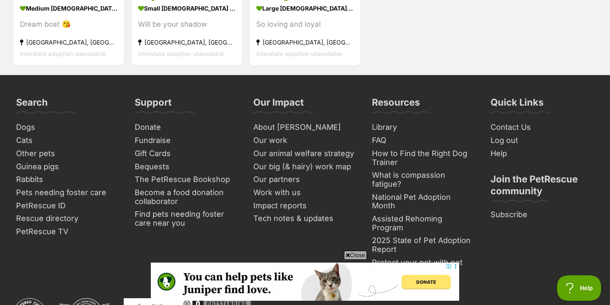
scroll to position [0, 0]
click at [256, 214] on link "Tech notes & updates" at bounding box center [305, 218] width 110 height 13
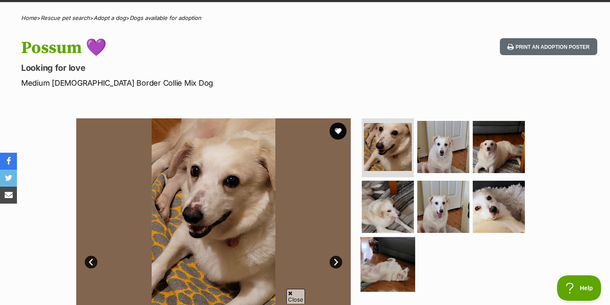
click at [394, 256] on img at bounding box center [388, 264] width 55 height 55
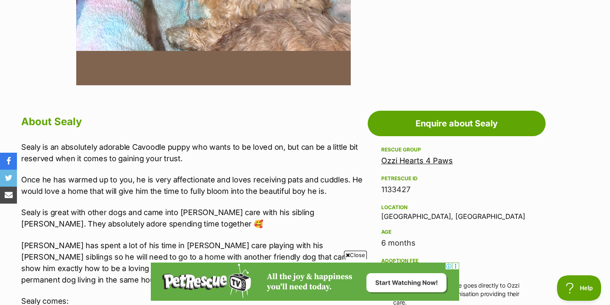
click at [114, 223] on p "Sealy is great with other dogs and came into [PERSON_NAME] care with his siblin…" at bounding box center [192, 217] width 342 height 23
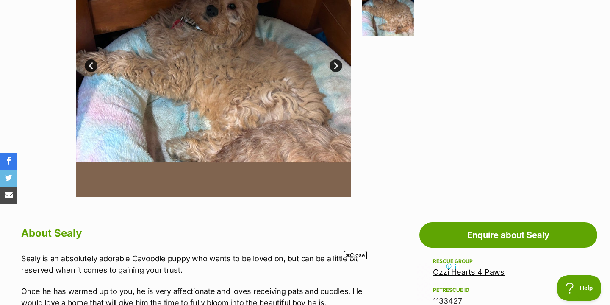
scroll to position [217, 0]
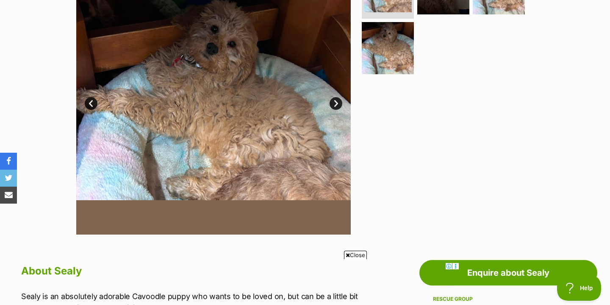
click at [332, 100] on link "Next" at bounding box center [336, 103] width 13 height 13
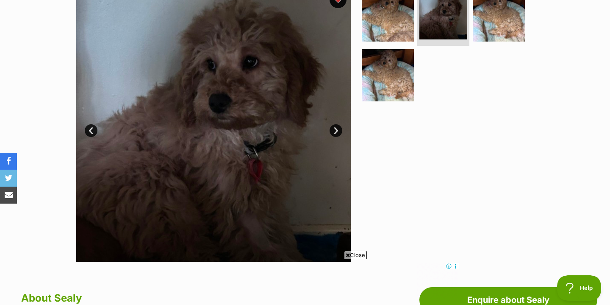
scroll to position [188, 0]
